Goal: Task Accomplishment & Management: Manage account settings

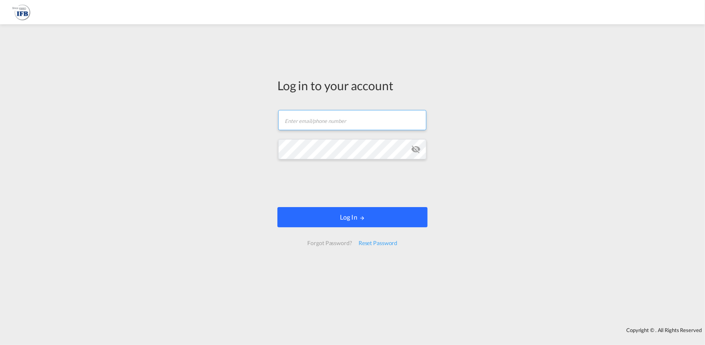
type input "[PERSON_NAME][EMAIL_ADDRESS][PERSON_NAME][DOMAIN_NAME]"
click at [337, 216] on button "Log In" at bounding box center [352, 217] width 150 height 20
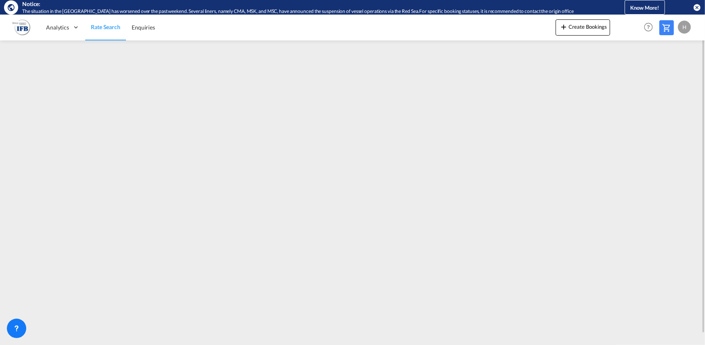
click at [686, 27] on div "H" at bounding box center [684, 27] width 13 height 13
click at [664, 76] on button "Logout" at bounding box center [675, 76] width 53 height 16
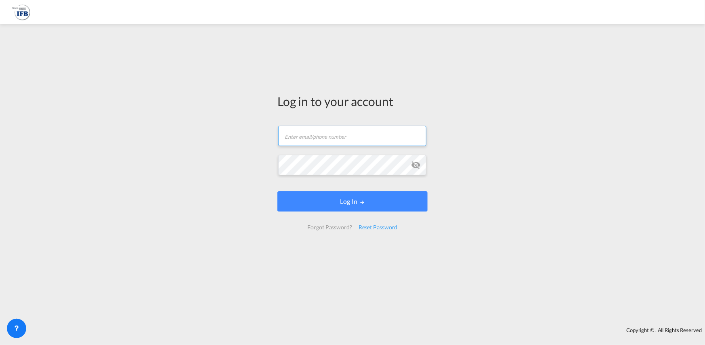
type input "[PERSON_NAME][EMAIL_ADDRESS][PERSON_NAME][DOMAIN_NAME]"
